Goal: Information Seeking & Learning: Compare options

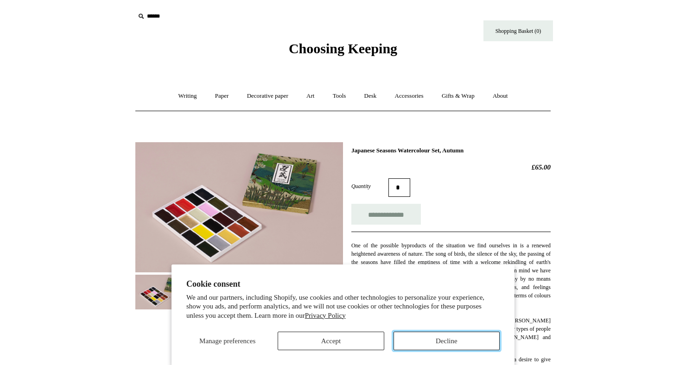
click at [422, 346] on button "Decline" at bounding box center [447, 341] width 106 height 19
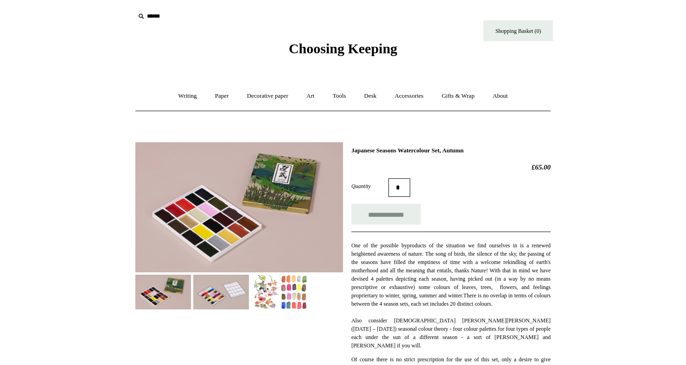
click at [157, 292] on img at bounding box center [163, 292] width 56 height 35
click at [214, 295] on img at bounding box center [221, 292] width 56 height 35
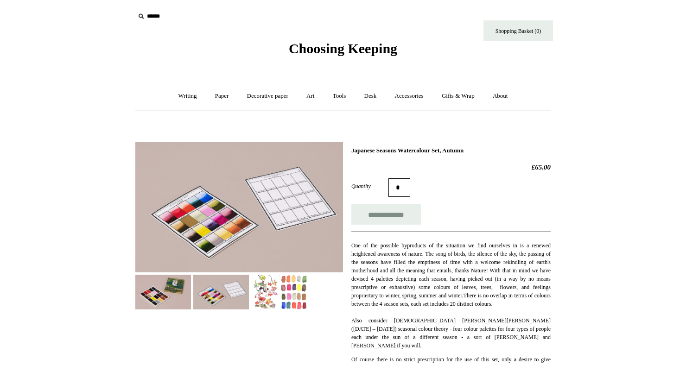
click at [260, 293] on img at bounding box center [279, 292] width 56 height 35
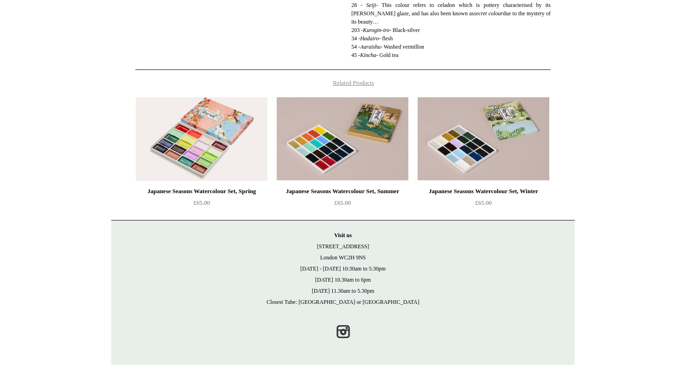
scroll to position [809, 0]
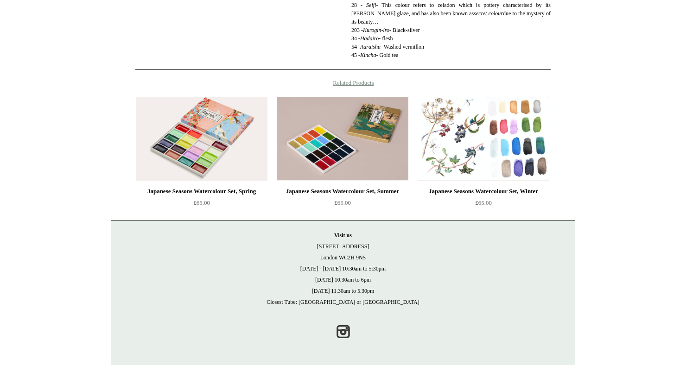
click at [527, 181] on img at bounding box center [484, 138] width 132 height 83
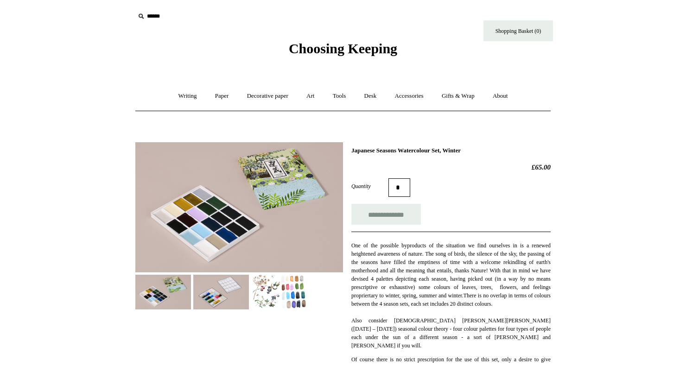
click at [159, 290] on img at bounding box center [163, 292] width 56 height 35
click at [216, 290] on img at bounding box center [221, 292] width 56 height 35
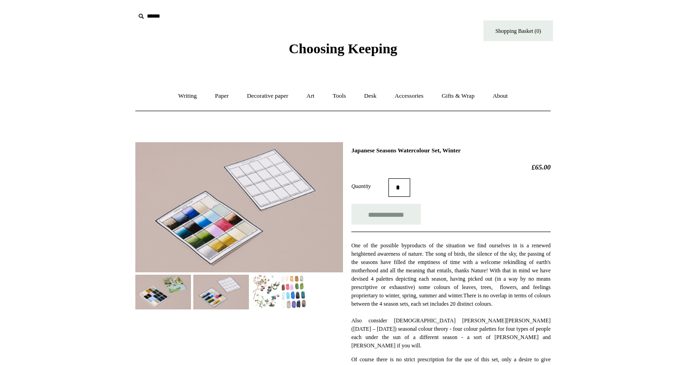
click at [284, 295] on img at bounding box center [279, 292] width 56 height 35
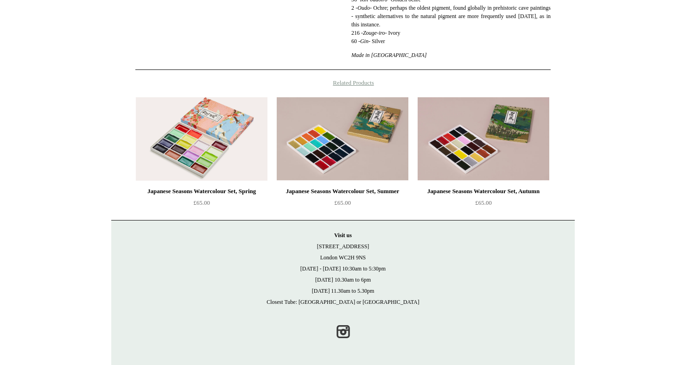
scroll to position [755, 0]
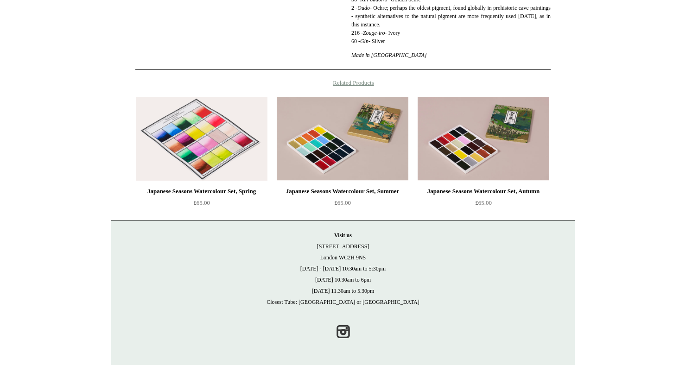
click at [196, 165] on img at bounding box center [202, 138] width 132 height 83
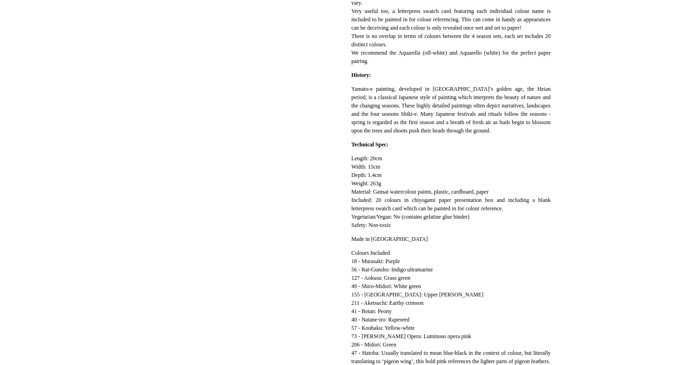
scroll to position [420, 0]
